Goal: Information Seeking & Learning: Find specific fact

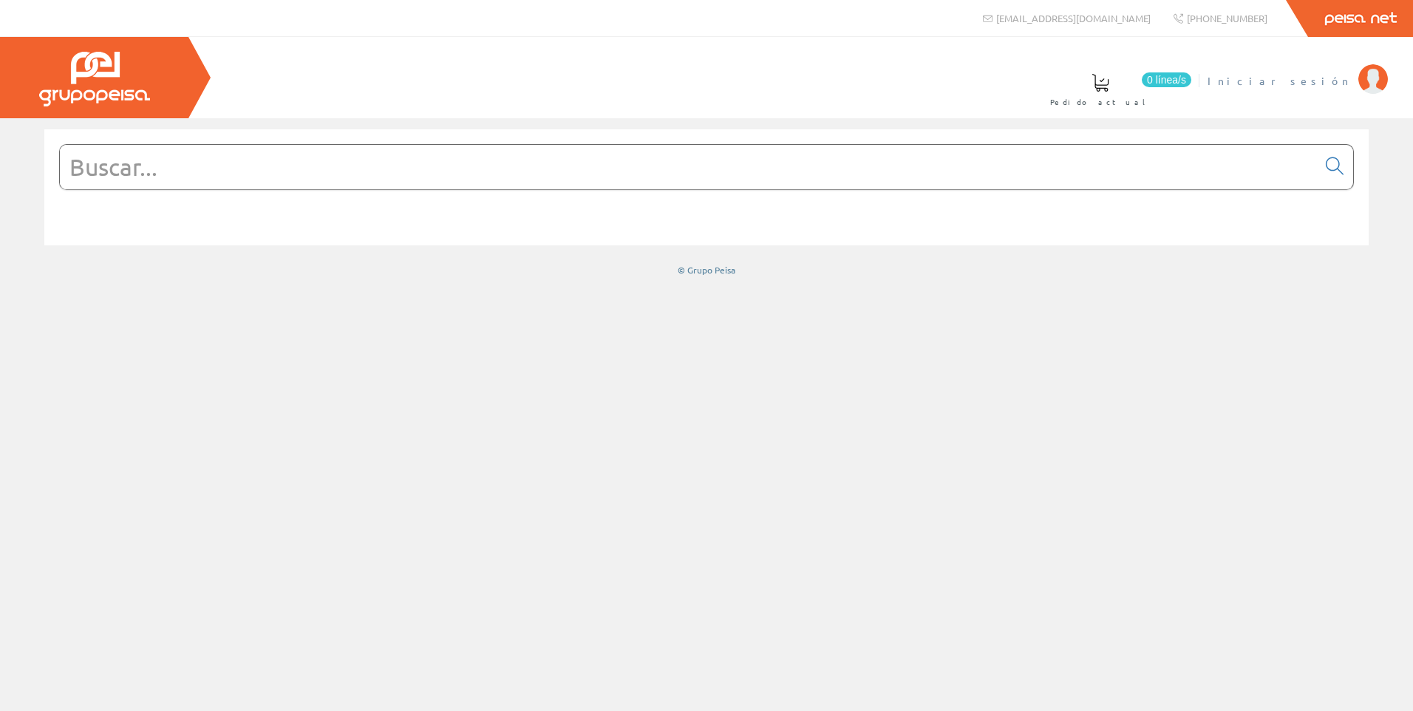
click at [1322, 82] on span "Iniciar sesión" at bounding box center [1278, 80] width 143 height 15
click at [421, 182] on input "text" at bounding box center [688, 167] width 1257 height 44
paste input "LC1E0910M7"
type input "LC1E0910M7"
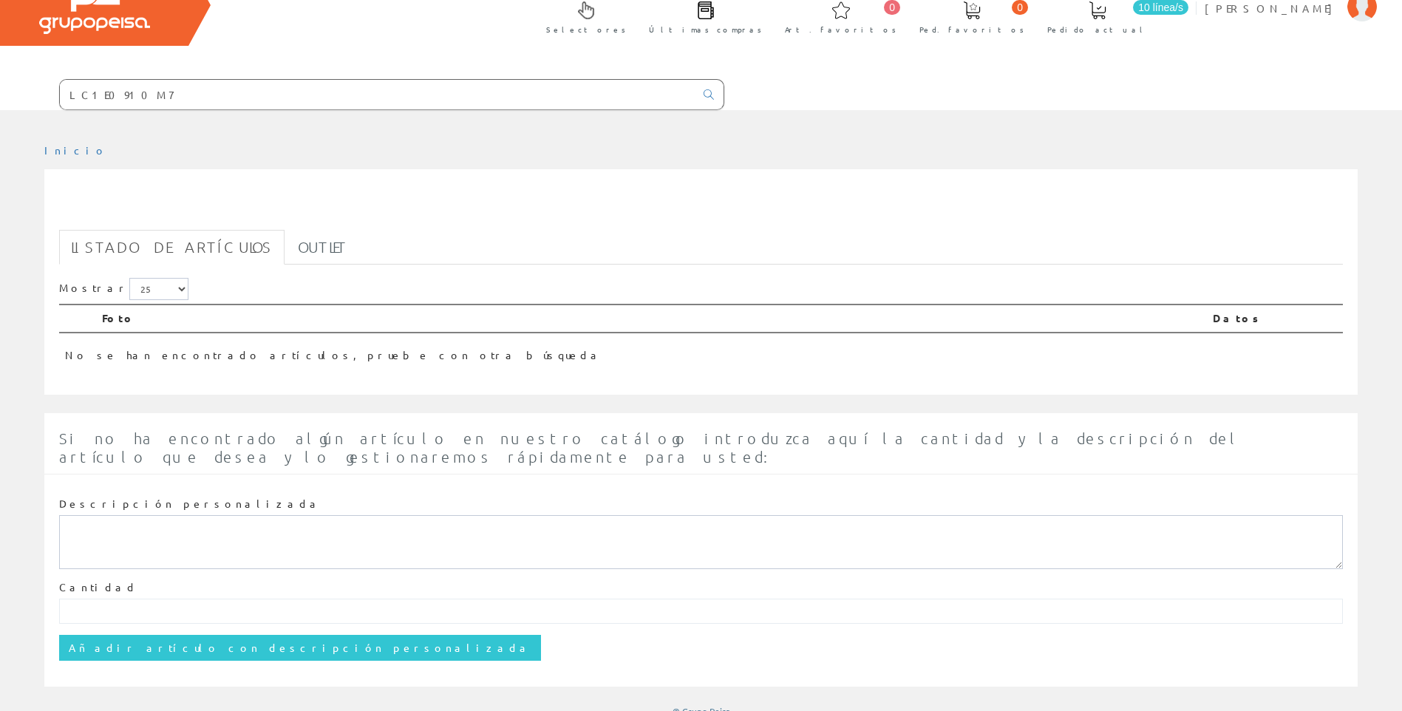
scroll to position [69, 0]
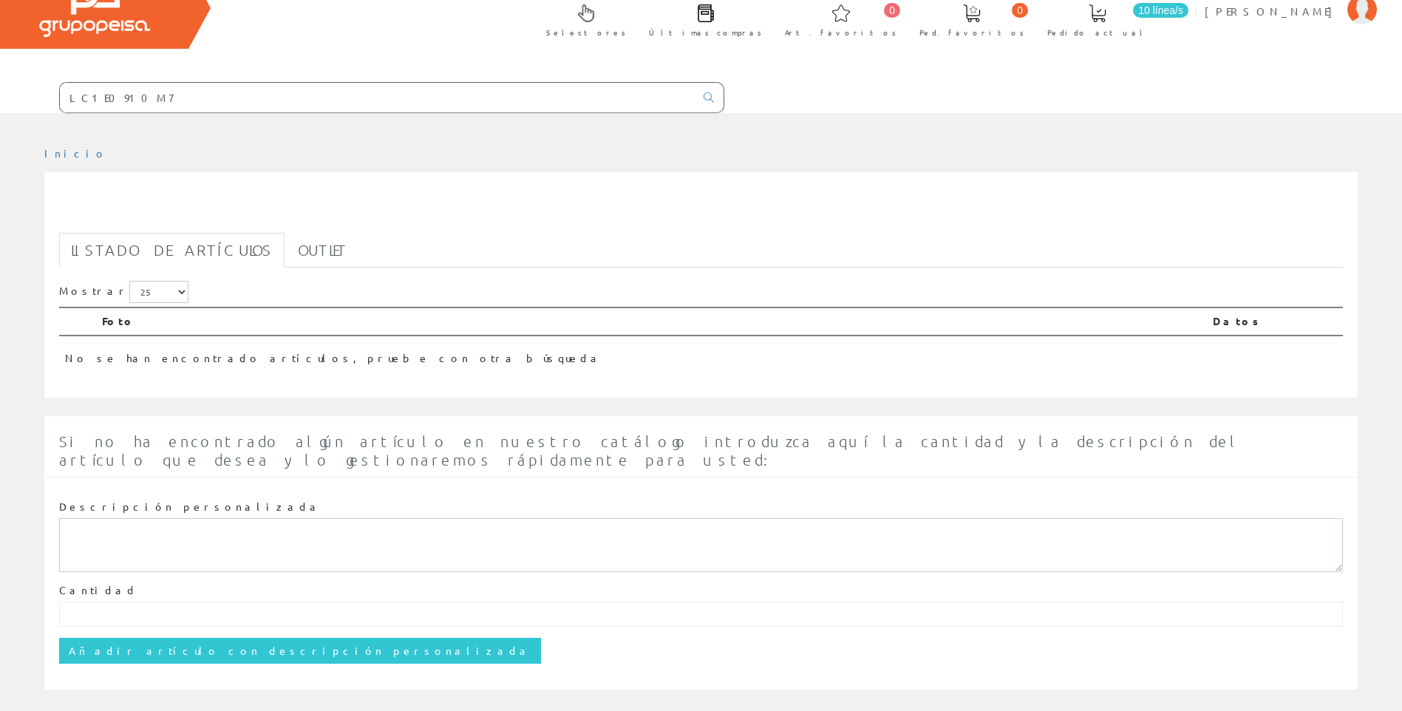
click at [310, 100] on input "LC1E0910M7" at bounding box center [377, 98] width 635 height 30
paste input "815"
type input "L"
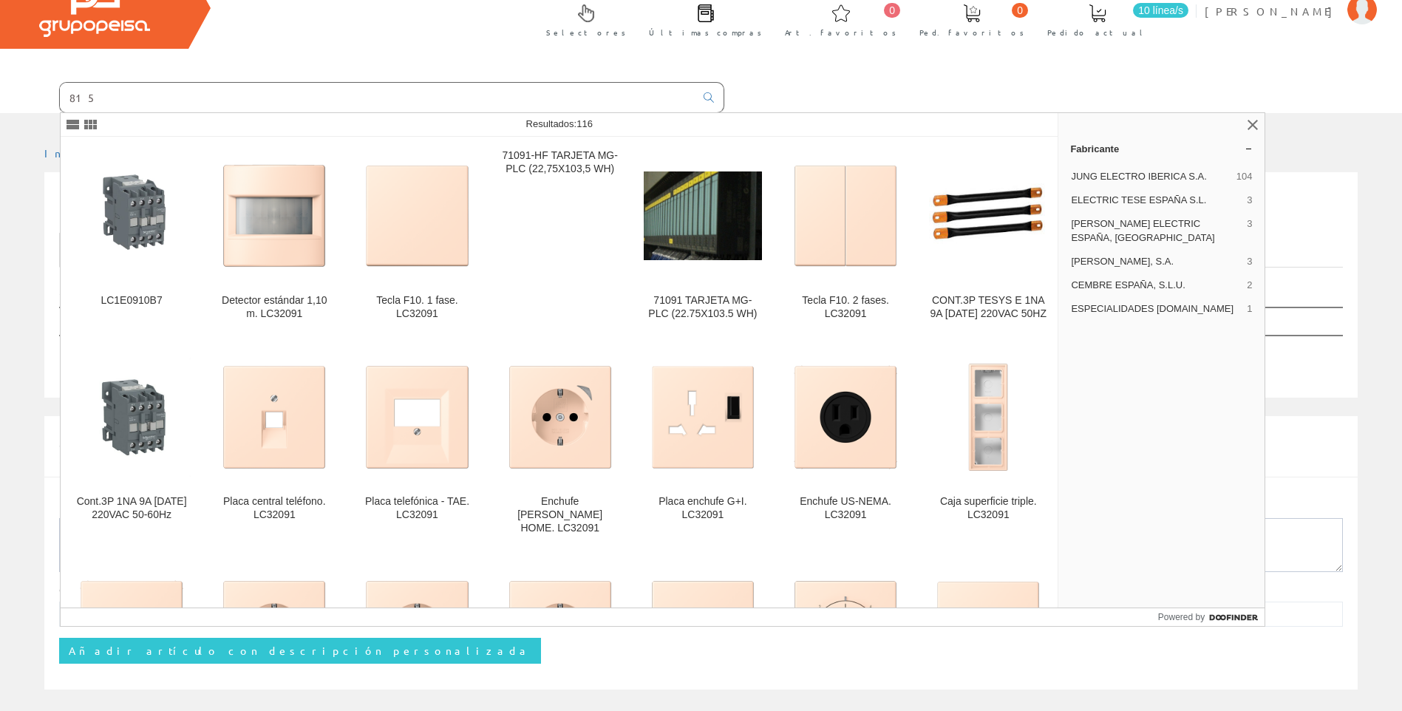
type input "815"
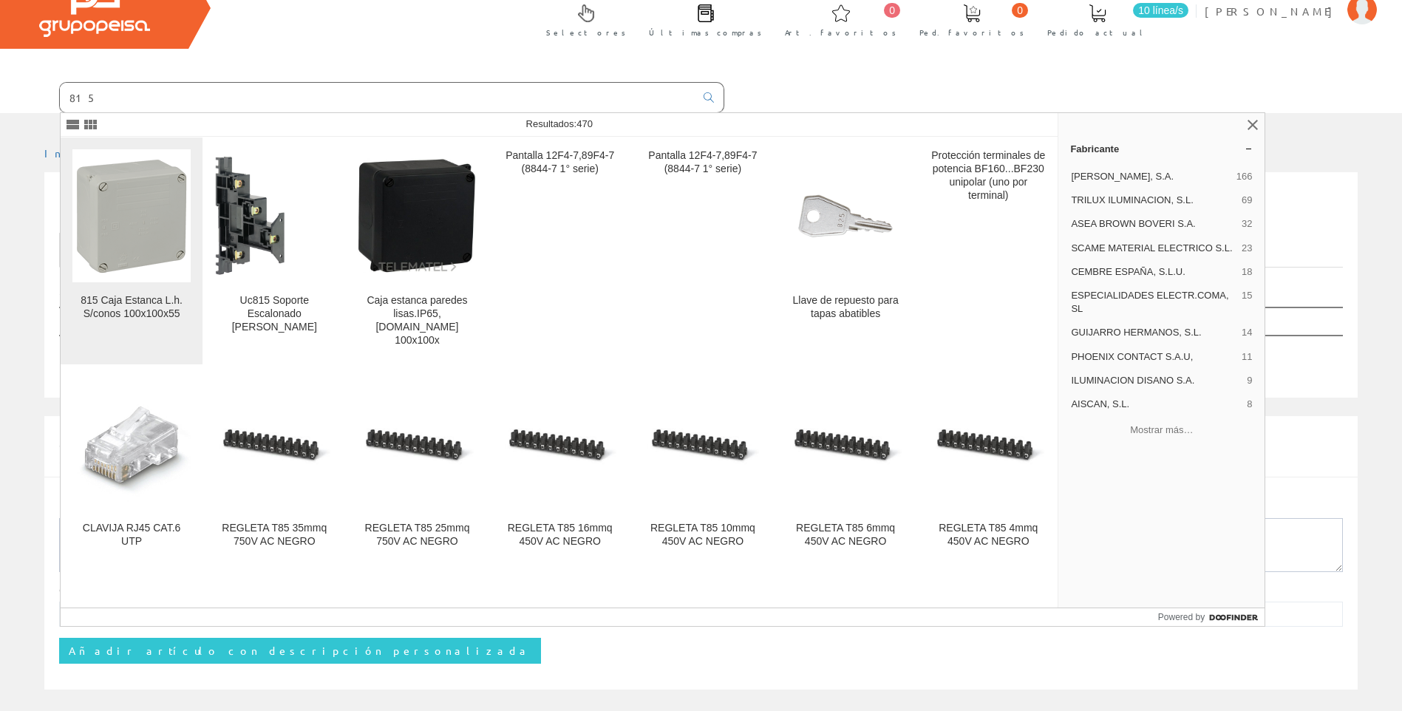
click at [165, 233] on img at bounding box center [131, 215] width 111 height 115
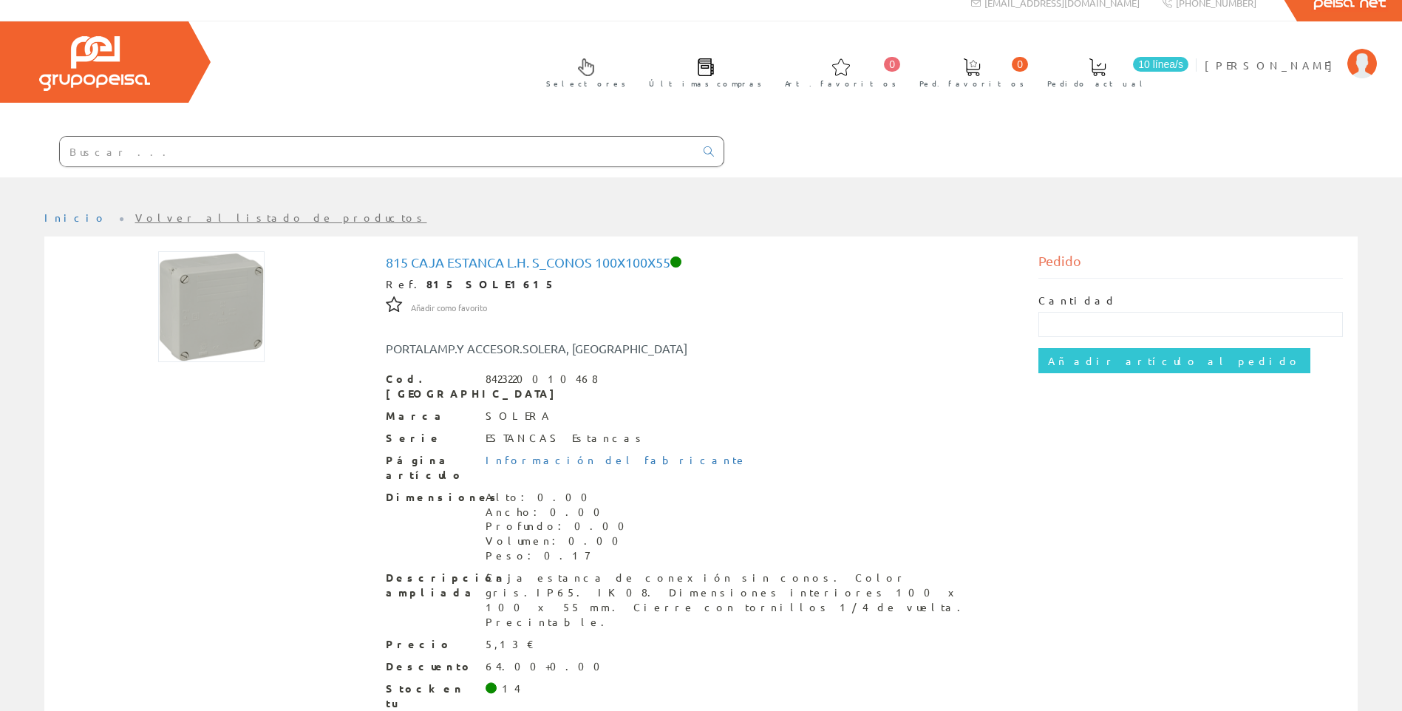
scroll to position [42, 0]
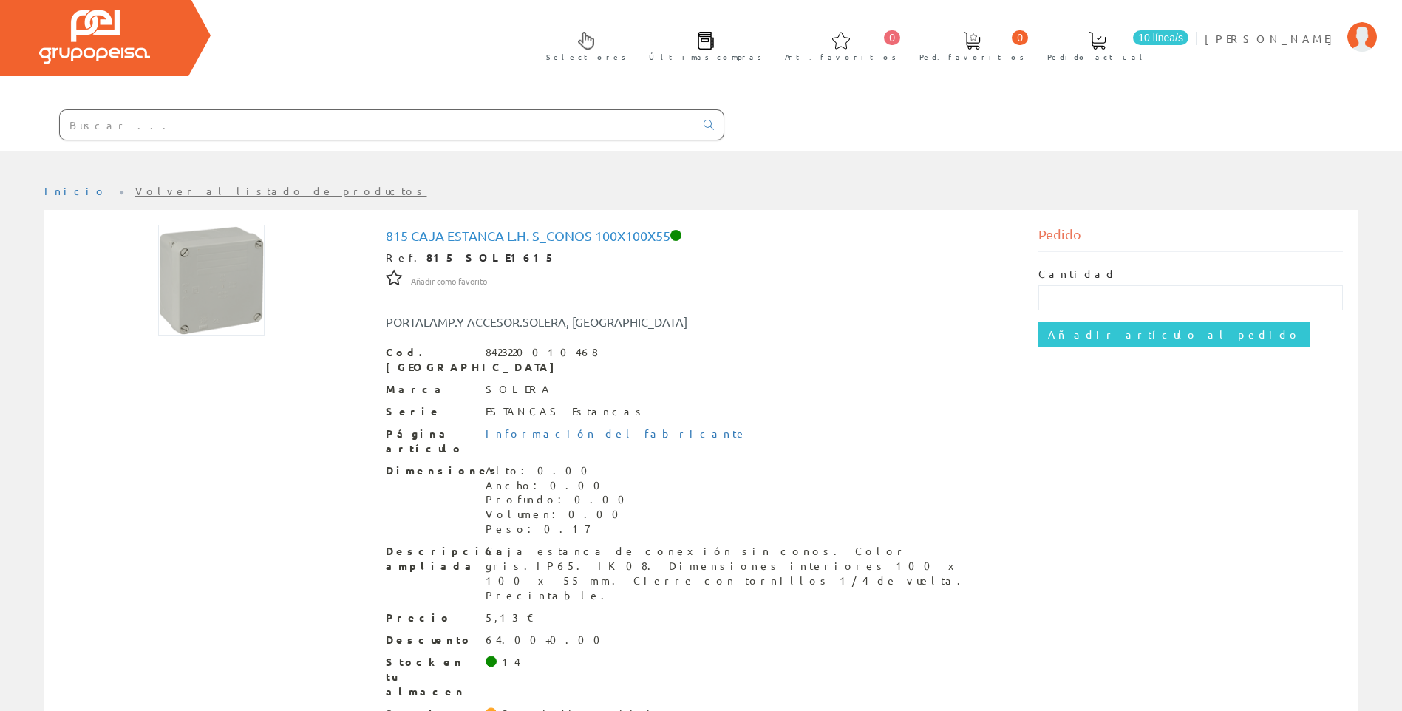
click at [556, 123] on input "text" at bounding box center [377, 125] width 635 height 30
paste input "EL111"
type input "EL111"
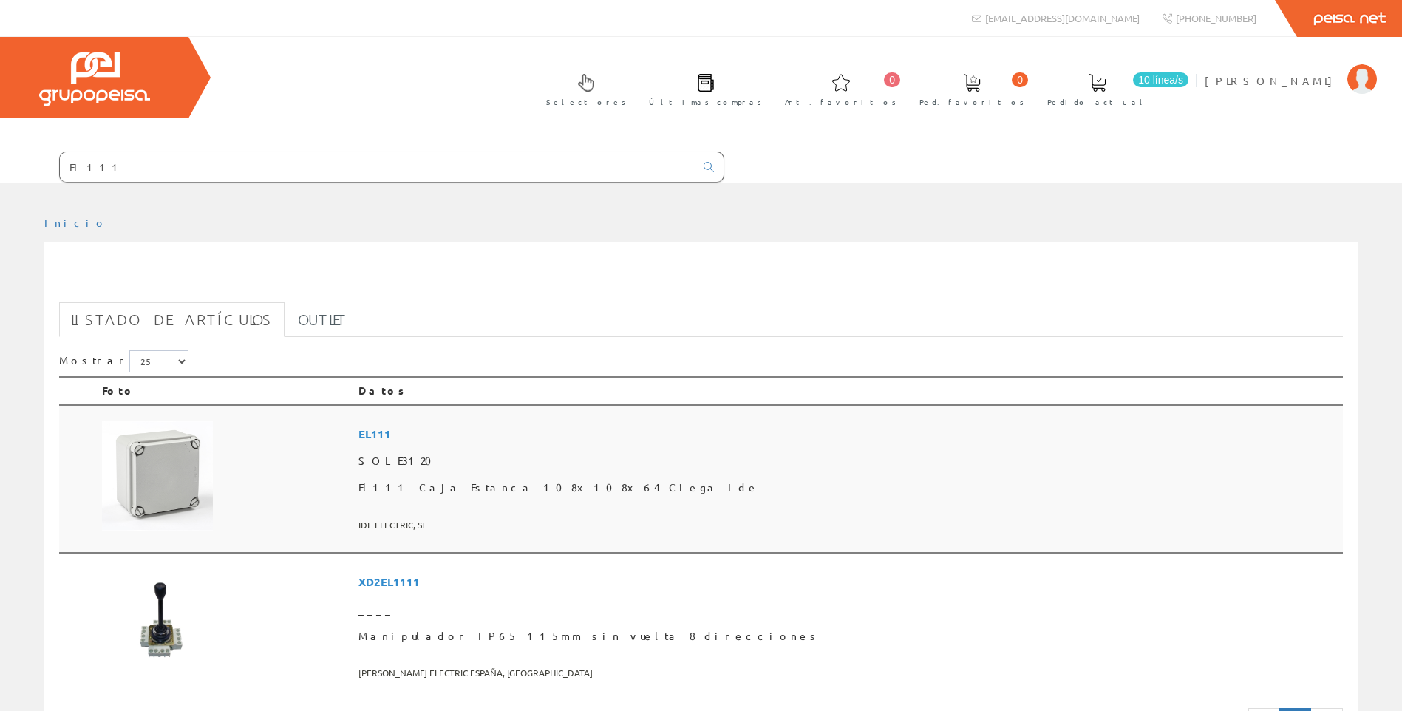
click at [286, 514] on td at bounding box center [224, 479] width 256 height 149
